Goal: Find specific page/section: Find specific page/section

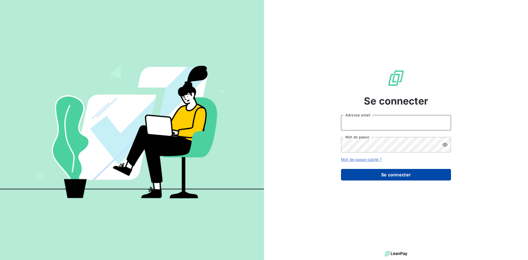
type input "[EMAIL_ADDRESS][DOMAIN_NAME]"
click at [400, 172] on button "Se connecter" at bounding box center [396, 175] width 110 height 12
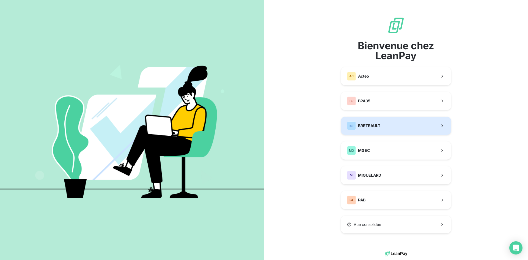
click at [392, 125] on button "[PERSON_NAME]" at bounding box center [396, 126] width 110 height 18
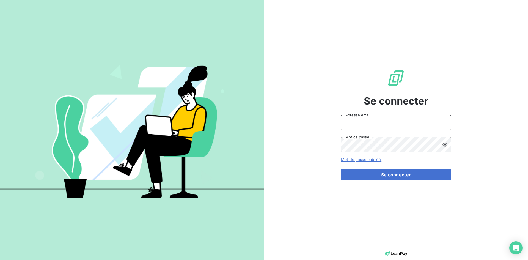
type input "[EMAIL_ADDRESS][DOMAIN_NAME]"
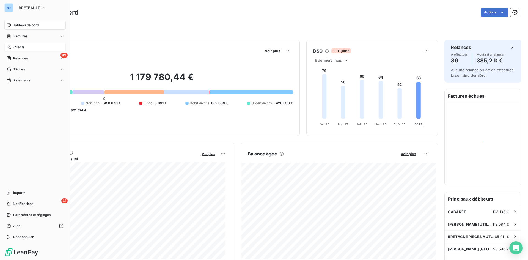
click at [12, 44] on div "Clients" at bounding box center [34, 47] width 61 height 9
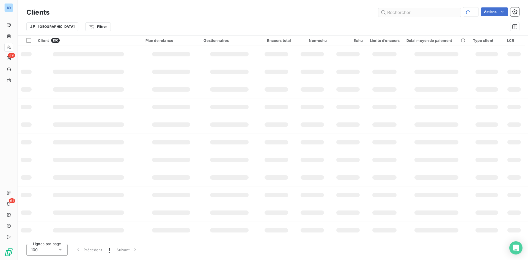
click at [450, 10] on input "text" at bounding box center [420, 12] width 83 height 9
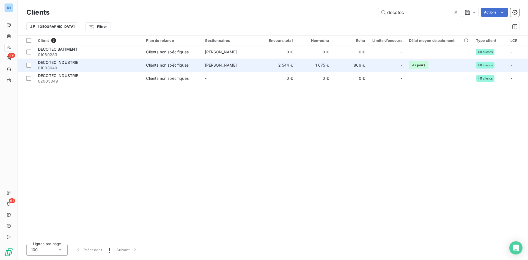
type input "decotec"
click at [67, 60] on div "DECOTEC INDUSTRIE" at bounding box center [89, 63] width 102 height 6
